Goal: Navigation & Orientation: Find specific page/section

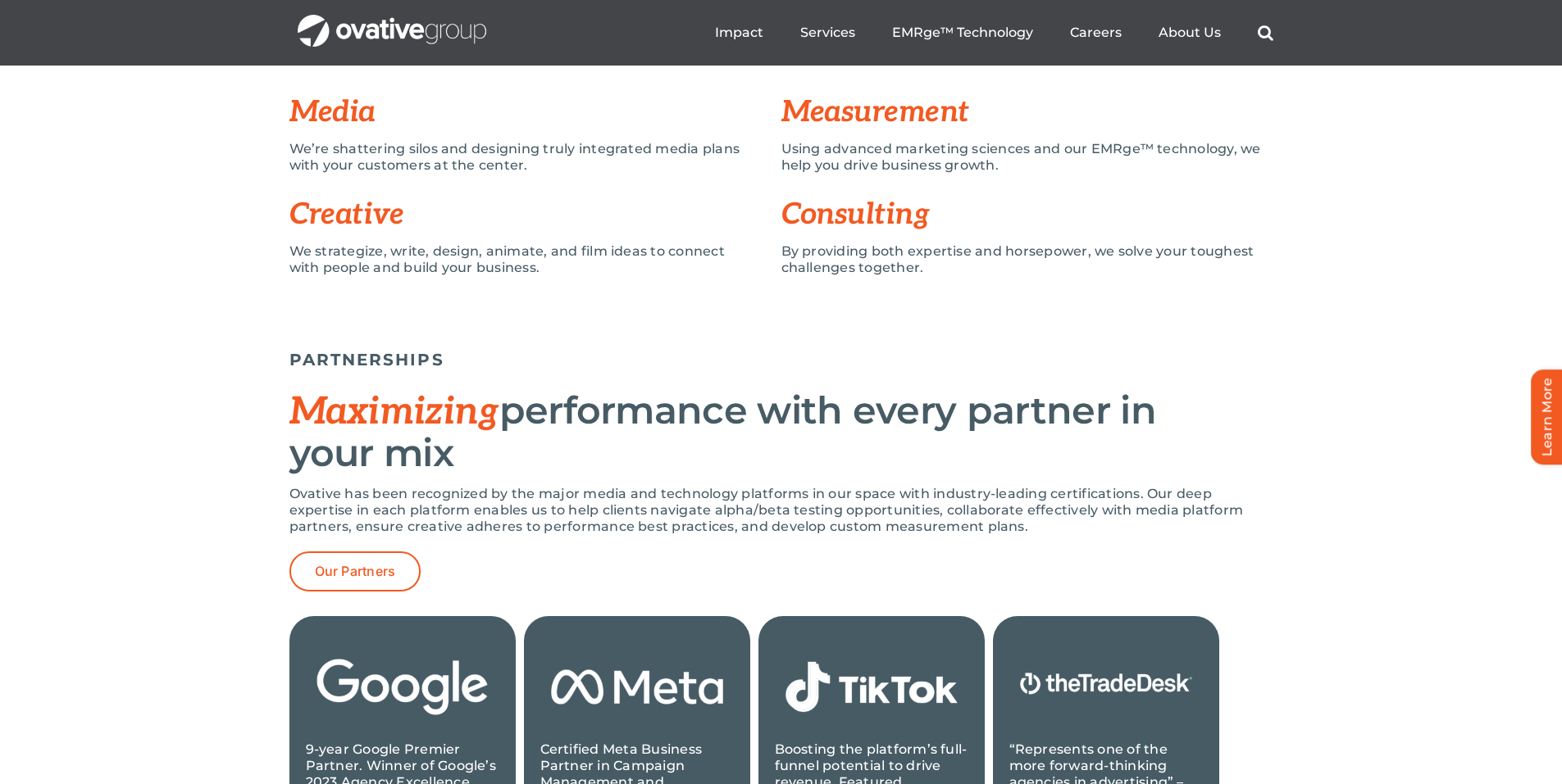
scroll to position [1311, 0]
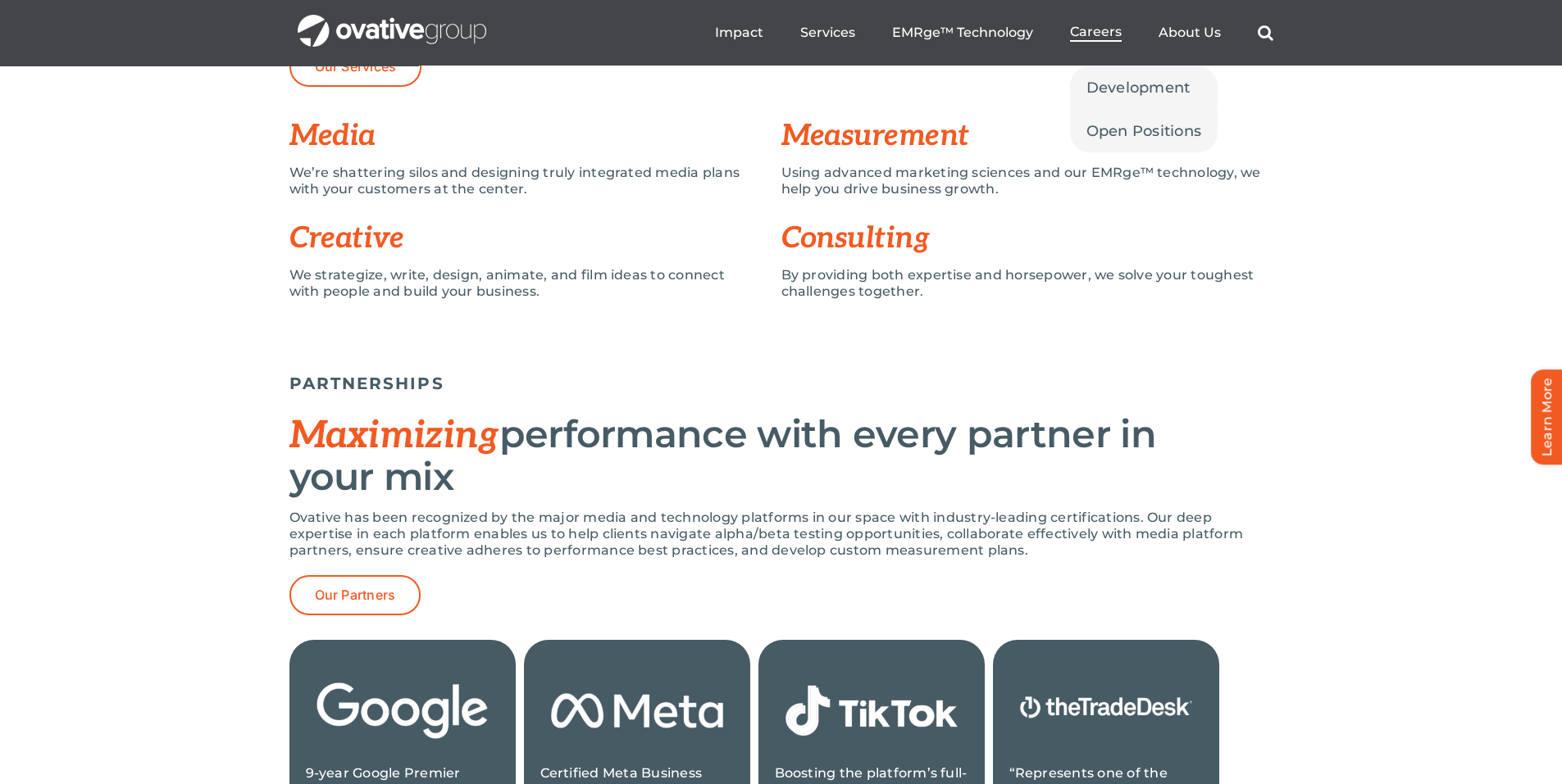
click at [1104, 34] on span "Careers" at bounding box center [1095, 31] width 51 height 17
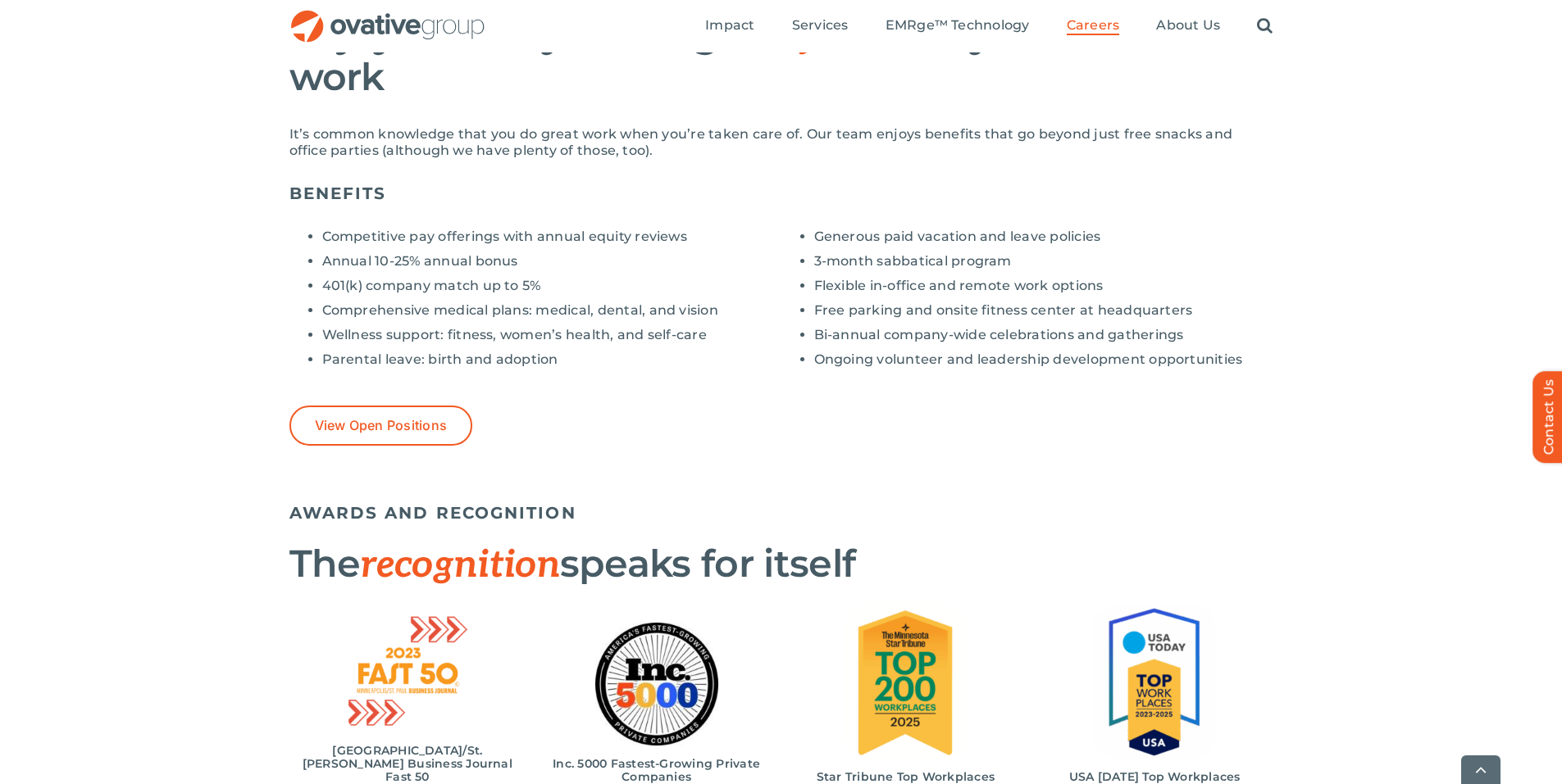
scroll to position [1229, 0]
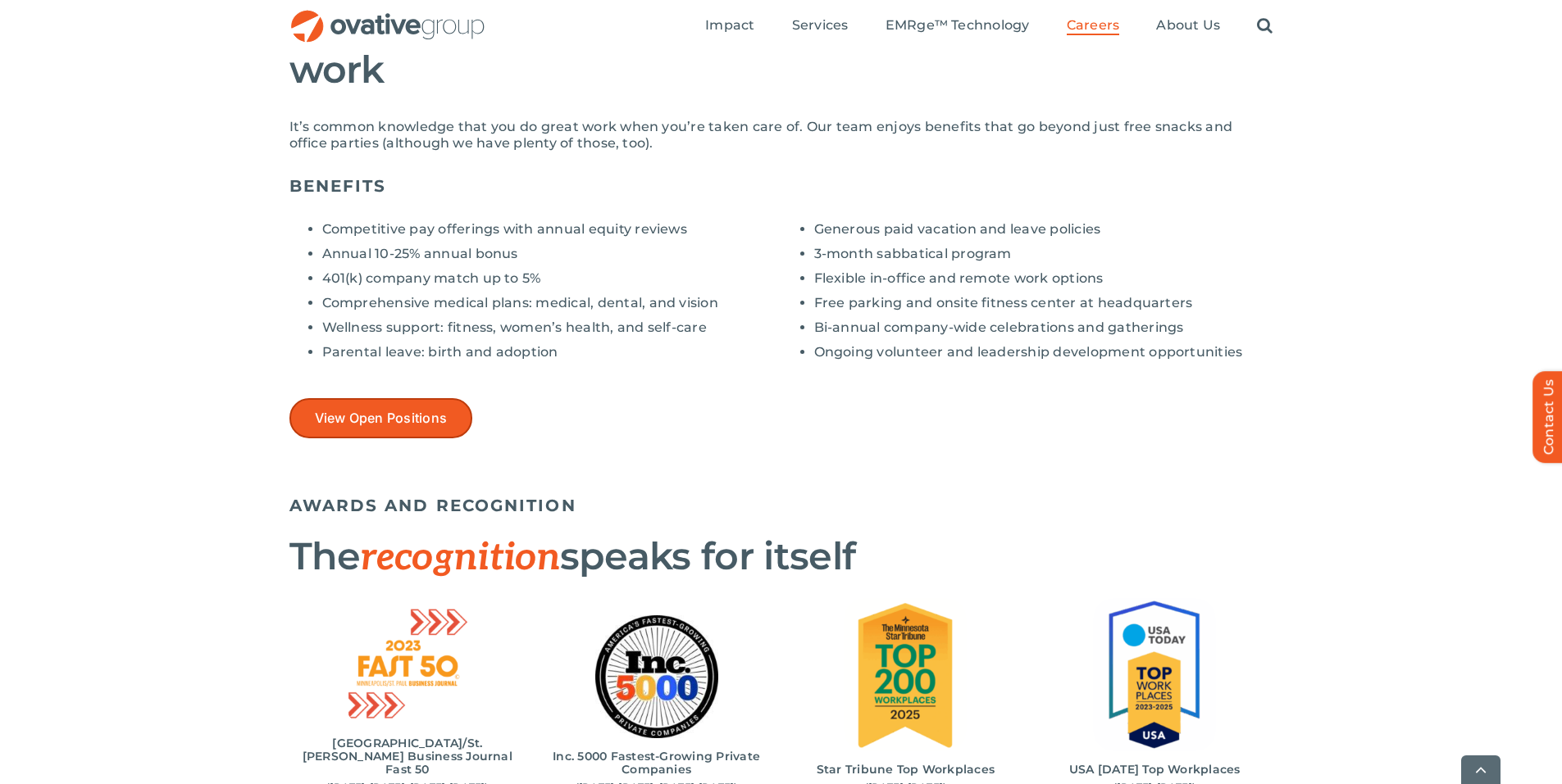
click at [389, 410] on span "View Open Positions" at bounding box center [381, 418] width 132 height 16
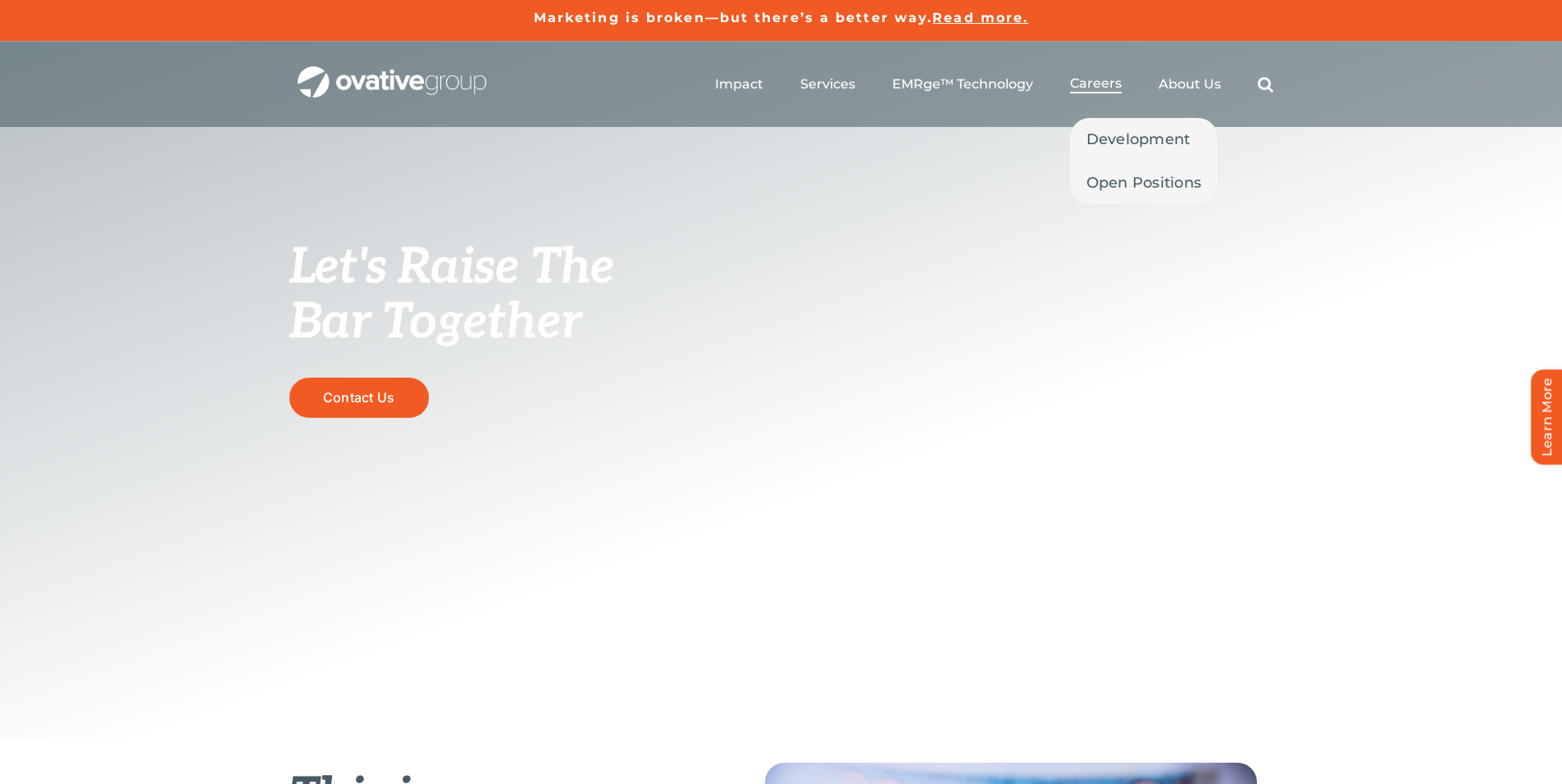
click at [1102, 90] on span "Careers" at bounding box center [1095, 84] width 51 height 17
